Goal: Use online tool/utility: Utilize a website feature to perform a specific function

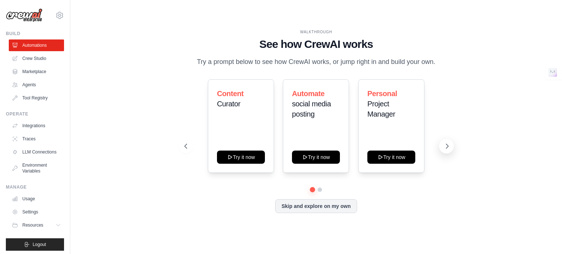
click at [446, 145] on icon at bounding box center [447, 146] width 7 height 7
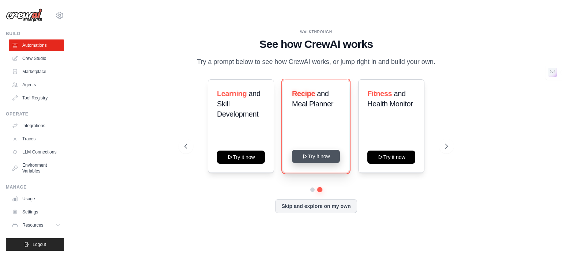
click at [313, 157] on button "Try it now" at bounding box center [316, 156] width 48 height 13
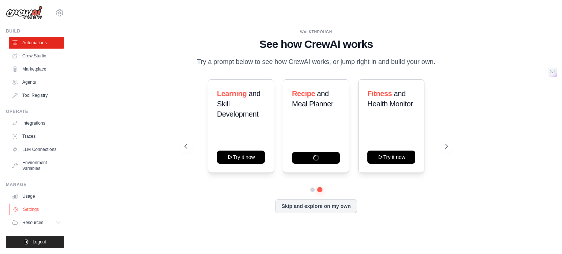
scroll to position [8, 0]
click at [47, 225] on button "Resources" at bounding box center [37, 223] width 55 height 12
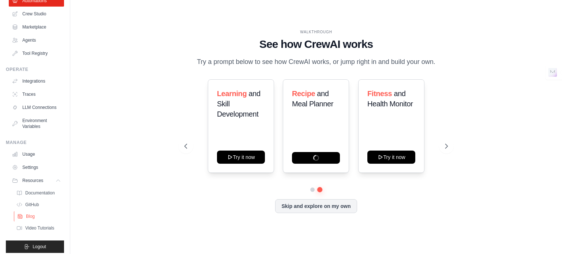
scroll to position [55, 0]
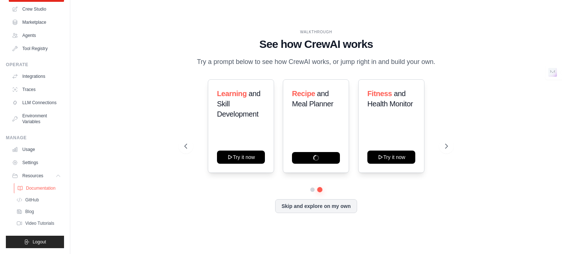
click at [40, 189] on span "Documentation" at bounding box center [41, 189] width 30 height 6
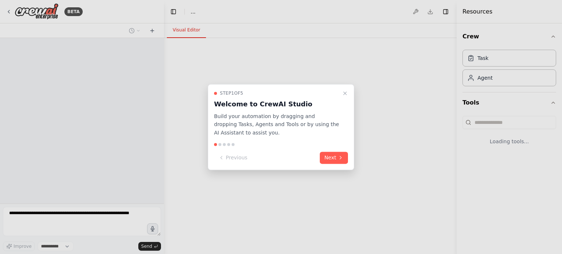
select select "****"
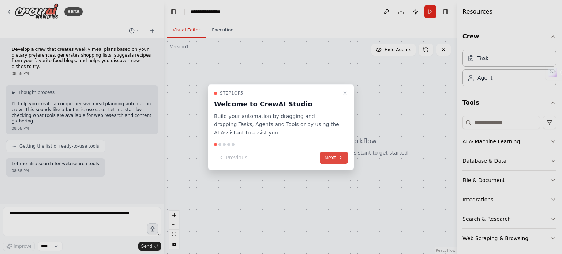
scroll to position [9, 0]
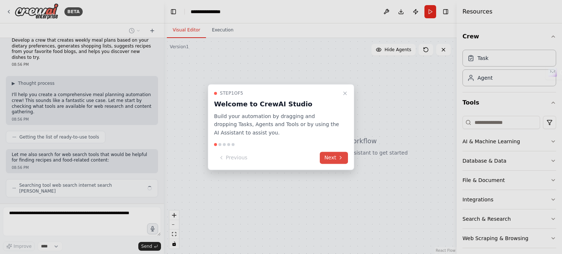
click at [327, 160] on button "Next" at bounding box center [334, 158] width 28 height 12
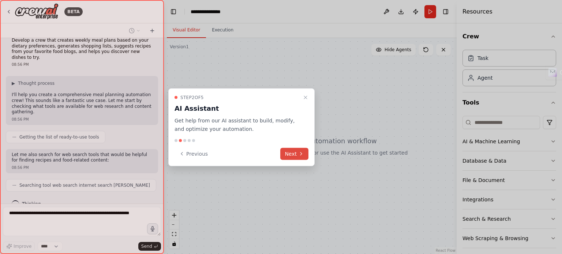
click at [290, 156] on button "Next" at bounding box center [294, 154] width 28 height 12
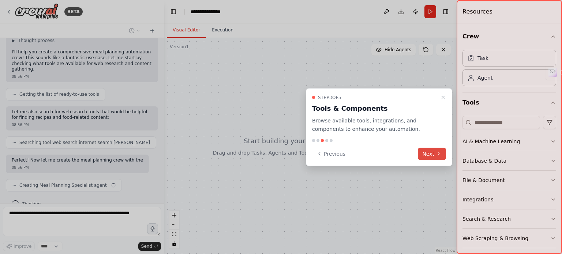
scroll to position [57, 0]
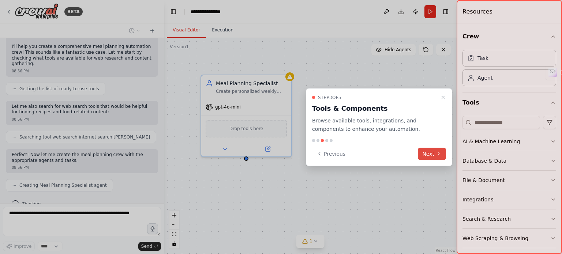
click at [433, 153] on button "Next" at bounding box center [432, 154] width 28 height 12
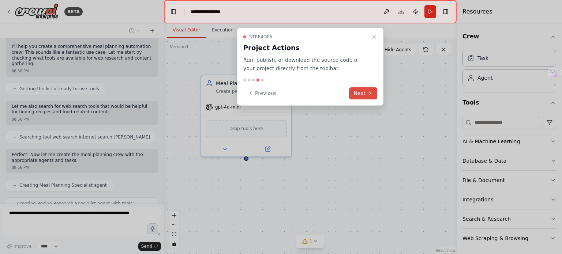
scroll to position [82, 0]
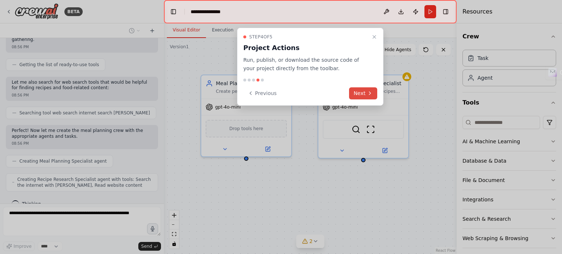
click at [370, 93] on icon at bounding box center [370, 93] width 6 height 6
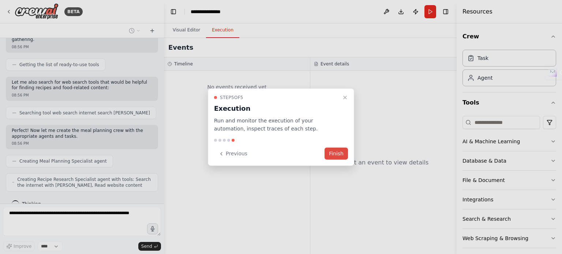
click at [342, 154] on button "Finish" at bounding box center [336, 154] width 23 height 12
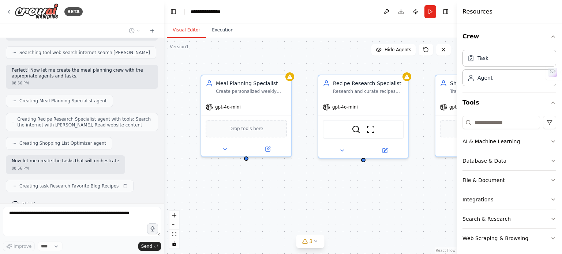
scroll to position [148, 0]
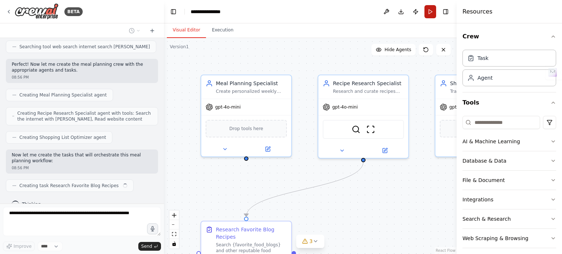
click at [429, 12] on button "Run" at bounding box center [431, 11] width 12 height 13
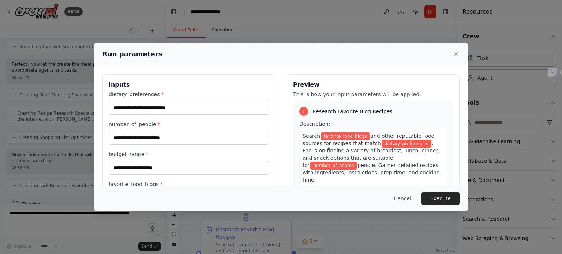
click at [371, 33] on div "Run parameters Inputs dietary_preferences * number_of_people * budget_range * f…" at bounding box center [281, 127] width 562 height 254
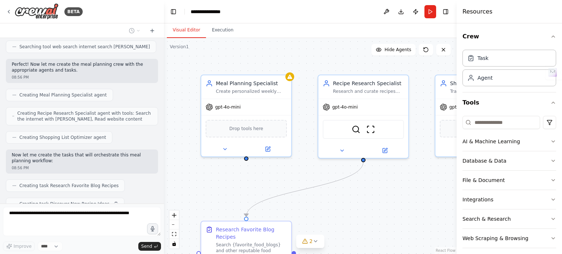
scroll to position [166, 0]
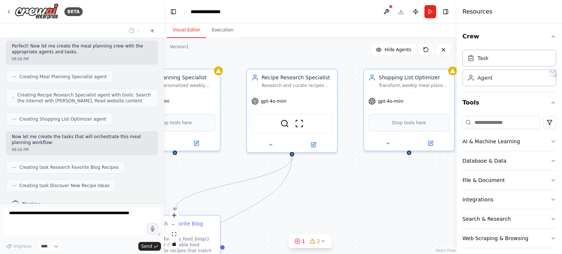
drag, startPoint x: 358, startPoint y: 191, endPoint x: 287, endPoint y: 186, distance: 71.6
click at [287, 186] on div ".deletable-edge-delete-btn { width: 20px; height: 20px; border: 0px solid #ffff…" at bounding box center [310, 146] width 293 height 216
click at [333, 167] on div ".deletable-edge-delete-btn { width: 20px; height: 20px; border: 0px solid #ffff…" at bounding box center [310, 146] width 293 height 216
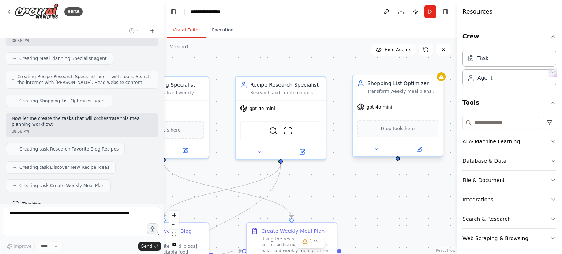
drag, startPoint x: 407, startPoint y: 153, endPoint x: 396, endPoint y: 160, distance: 13.5
click at [396, 160] on div ".deletable-edge-delete-btn { width: 20px; height: 20px; border: 0px solid #ffff…" at bounding box center [310, 146] width 293 height 216
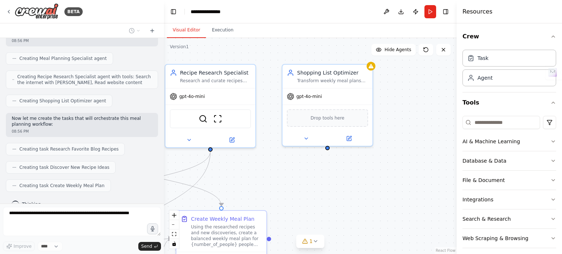
drag, startPoint x: 370, startPoint y: 177, endPoint x: 307, endPoint y: 163, distance: 64.5
click at [307, 163] on div ".deletable-edge-delete-btn { width: 20px; height: 20px; border: 0px solid #ffff…" at bounding box center [310, 146] width 293 height 216
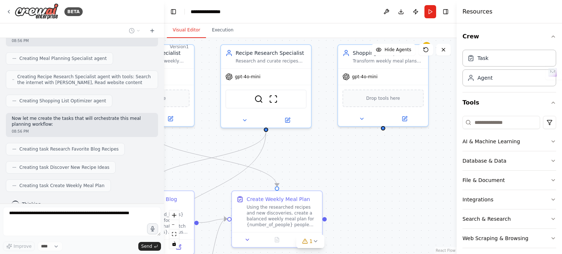
scroll to position [202, 0]
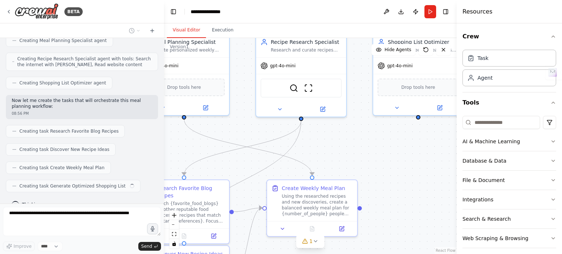
drag, startPoint x: 286, startPoint y: 185, endPoint x: 376, endPoint y: 155, distance: 95.7
click at [376, 155] on div ".deletable-edge-delete-btn { width: 20px; height: 20px; border: 0px solid #ffff…" at bounding box center [310, 146] width 293 height 216
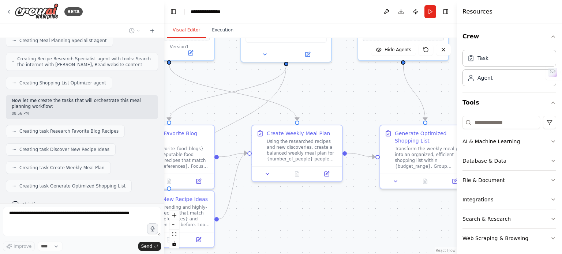
drag, startPoint x: 403, startPoint y: 163, endPoint x: 388, endPoint y: 104, distance: 61.0
click at [388, 104] on div ".deletable-edge-delete-btn { width: 20px; height: 20px; border: 0px solid #ffff…" at bounding box center [310, 146] width 293 height 216
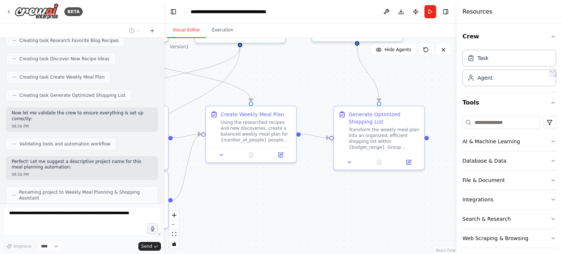
scroll to position [299, 0]
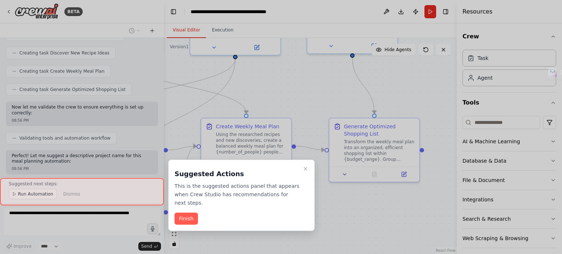
drag, startPoint x: 310, startPoint y: 227, endPoint x: 259, endPoint y: 228, distance: 51.6
click at [259, 228] on div "BETA Develop a crew that creates weekly meal plans based on your dietary prefer…" at bounding box center [281, 127] width 562 height 254
click at [184, 213] on button "Finish" at bounding box center [186, 219] width 23 height 12
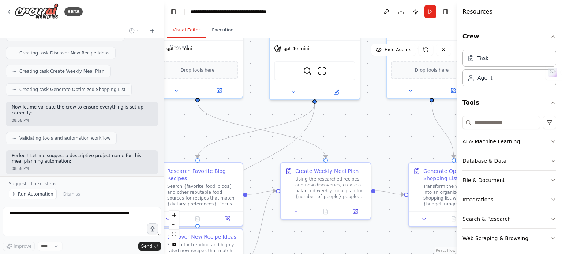
drag, startPoint x: 210, startPoint y: 201, endPoint x: 245, endPoint y: 209, distance: 35.3
click at [285, 246] on div ".deletable-edge-delete-btn { width: 20px; height: 20px; border: 0px solid #ffff…" at bounding box center [310, 146] width 293 height 216
click at [44, 198] on button "Run Automation" at bounding box center [33, 194] width 48 height 10
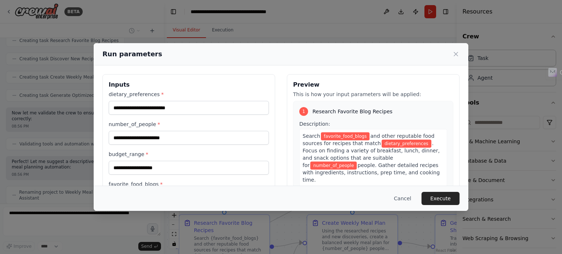
drag, startPoint x: 262, startPoint y: 145, endPoint x: 289, endPoint y: 197, distance: 59.3
click at [289, 197] on body "BETA Develop a crew that creates weekly meal plans based on your dietary prefer…" at bounding box center [281, 127] width 562 height 254
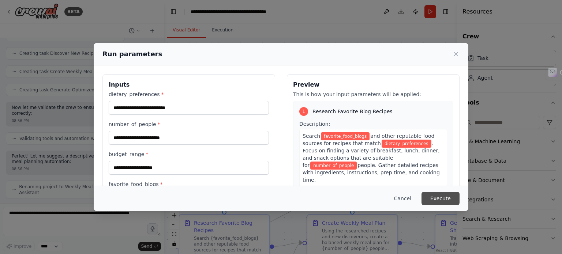
click at [442, 197] on button "Execute" at bounding box center [441, 198] width 38 height 13
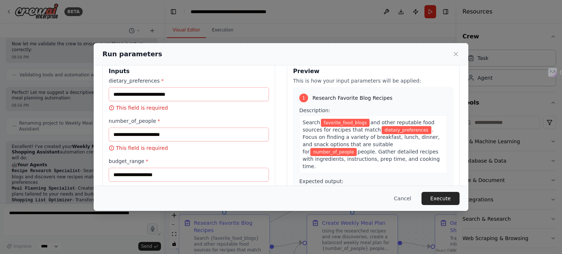
scroll to position [0, 0]
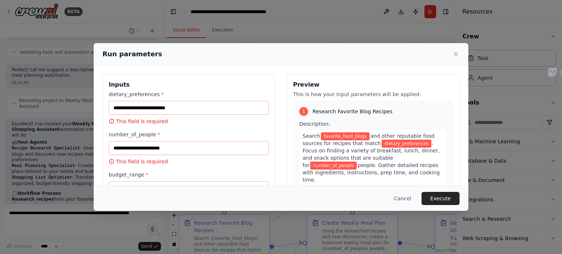
click at [456, 52] on icon at bounding box center [455, 54] width 7 height 7
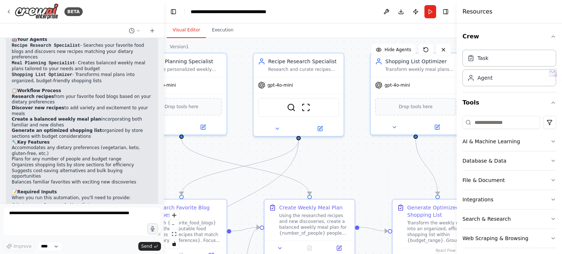
scroll to position [494, 0]
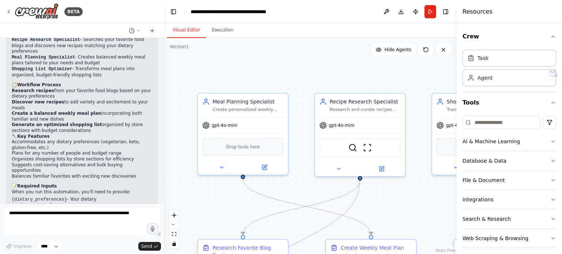
drag, startPoint x: 249, startPoint y: 186, endPoint x: 234, endPoint y: 180, distance: 16.1
click at [268, 210] on div ".deletable-edge-delete-btn { width: 20px; height: 20px; border: 0px solid #ffff…" at bounding box center [310, 146] width 293 height 216
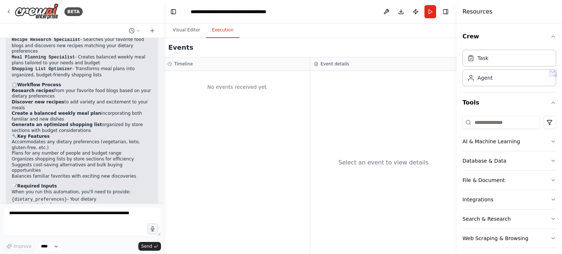
click at [222, 31] on button "Execution" at bounding box center [222, 30] width 33 height 15
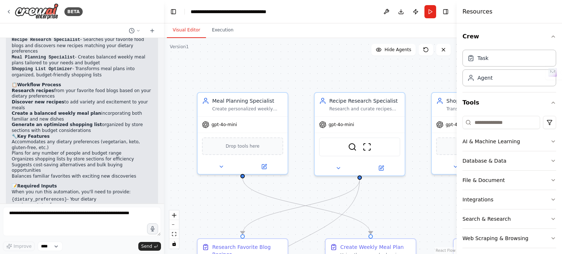
click at [192, 29] on button "Visual Editor" at bounding box center [186, 30] width 39 height 15
click at [504, 148] on button "AI & Machine Learning" at bounding box center [510, 141] width 94 height 19
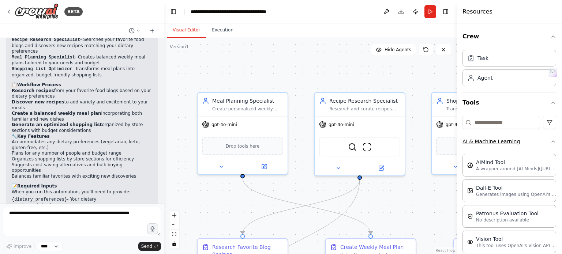
click at [505, 143] on button "AI & Machine Learning" at bounding box center [510, 141] width 94 height 19
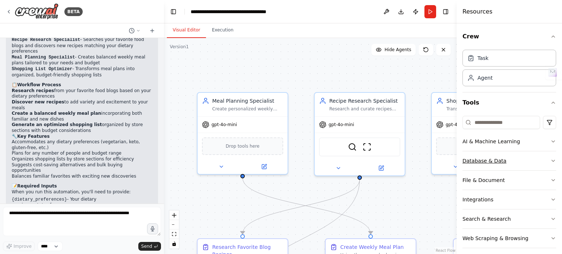
click at [490, 155] on button "Database & Data" at bounding box center [510, 161] width 94 height 19
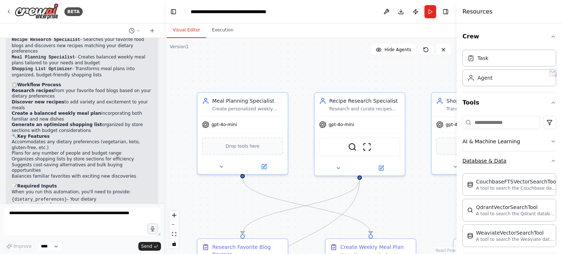
click at [488, 159] on button "Database & Data" at bounding box center [510, 161] width 94 height 19
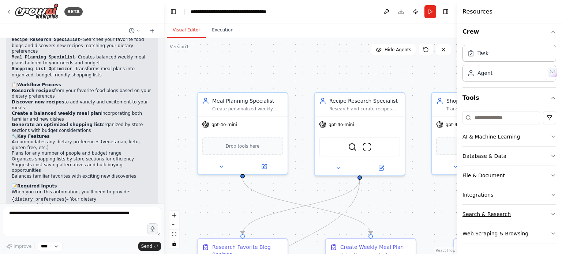
scroll to position [0, 0]
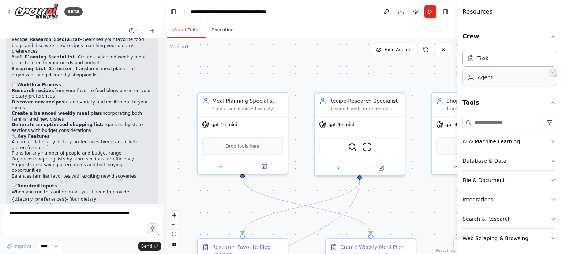
click at [490, 82] on div "Agent" at bounding box center [510, 77] width 94 height 17
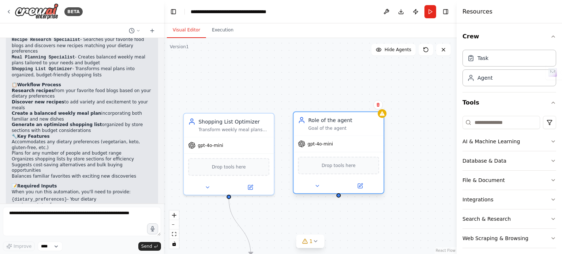
drag, startPoint x: 403, startPoint y: 90, endPoint x: 339, endPoint y: 126, distance: 73.7
click at [339, 126] on div "Goal of the agent" at bounding box center [343, 129] width 71 height 6
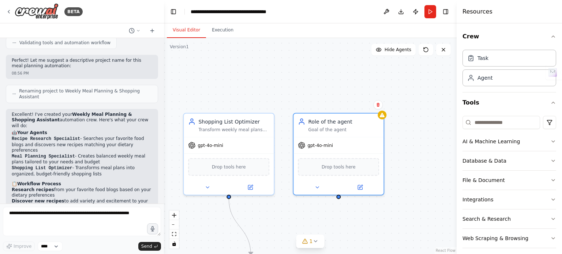
scroll to position [311, 0]
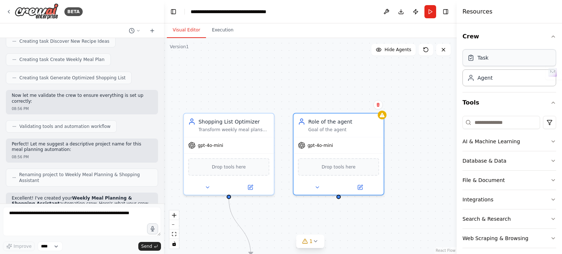
click at [510, 62] on div "Task" at bounding box center [510, 57] width 94 height 17
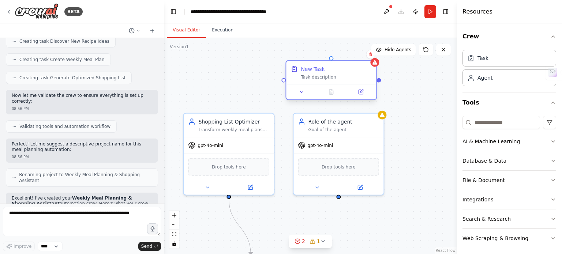
drag, startPoint x: 434, startPoint y: 150, endPoint x: 301, endPoint y: 74, distance: 154.3
click at [301, 74] on div "Task description" at bounding box center [336, 77] width 71 height 6
click at [11, 7] on div "BETA" at bounding box center [44, 11] width 77 height 16
